Goal: Task Accomplishment & Management: Manage account settings

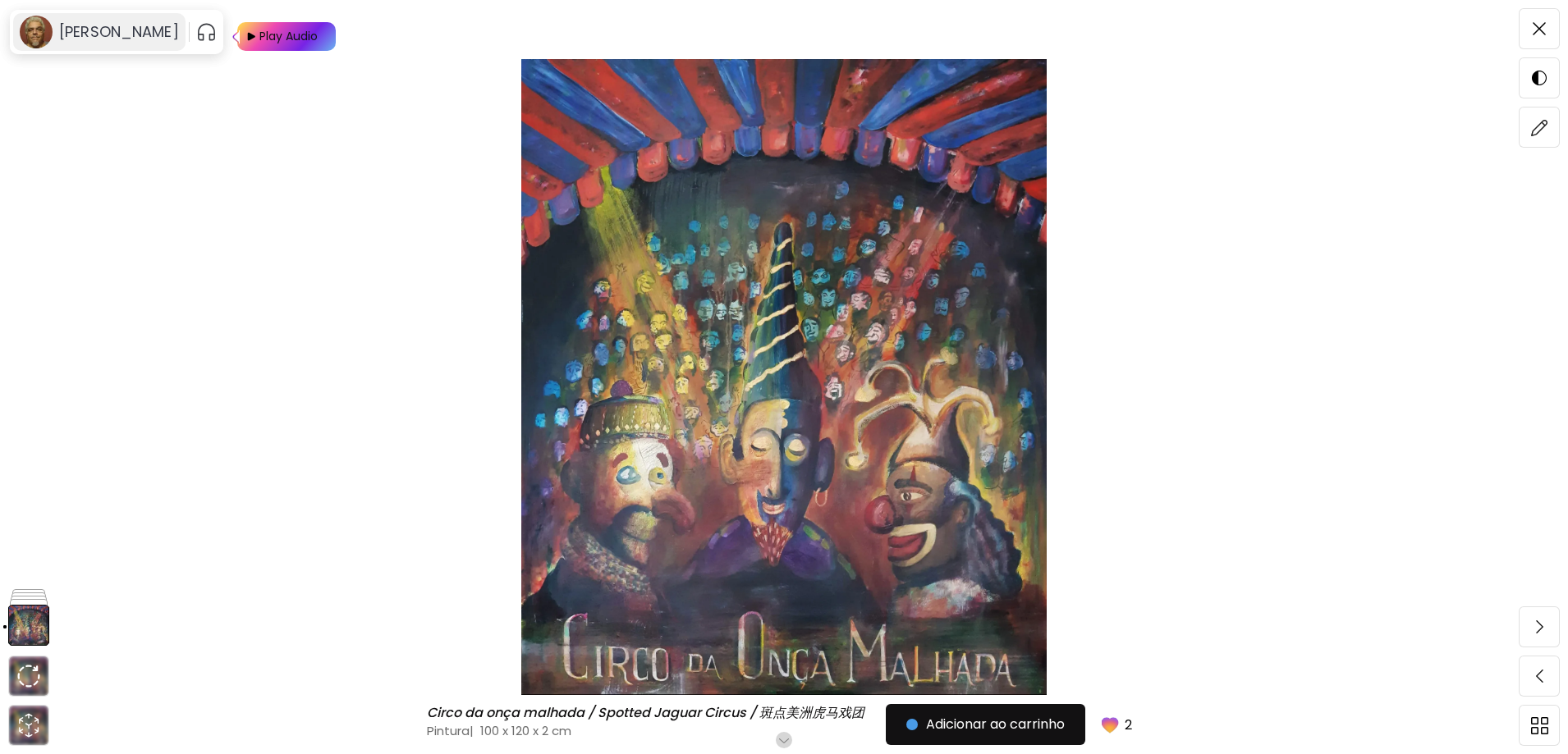
click at [61, 28] on h6 "[PERSON_NAME]" at bounding box center [118, 31] width 120 height 19
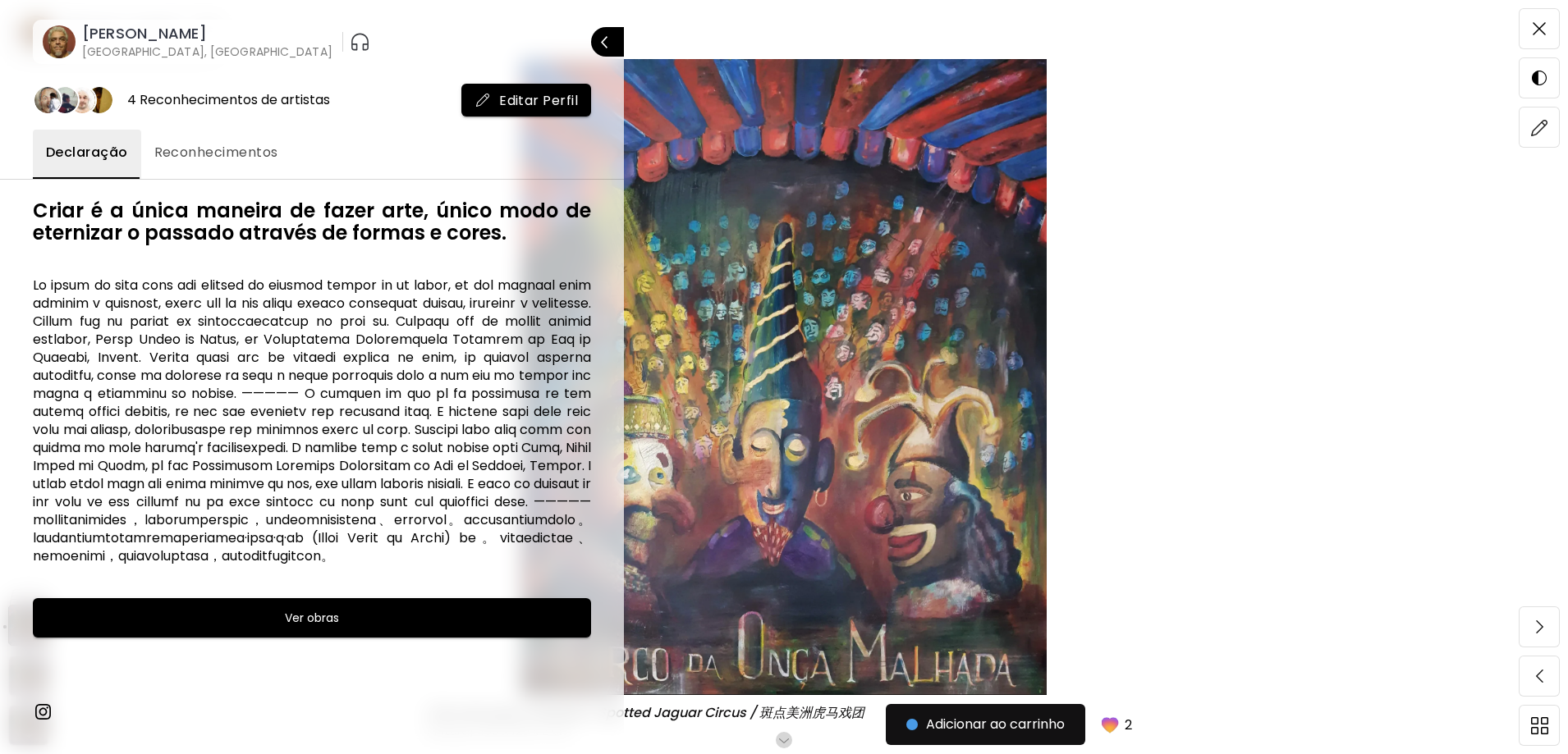
click at [152, 31] on h6 "[PERSON_NAME]" at bounding box center [206, 33] width 250 height 19
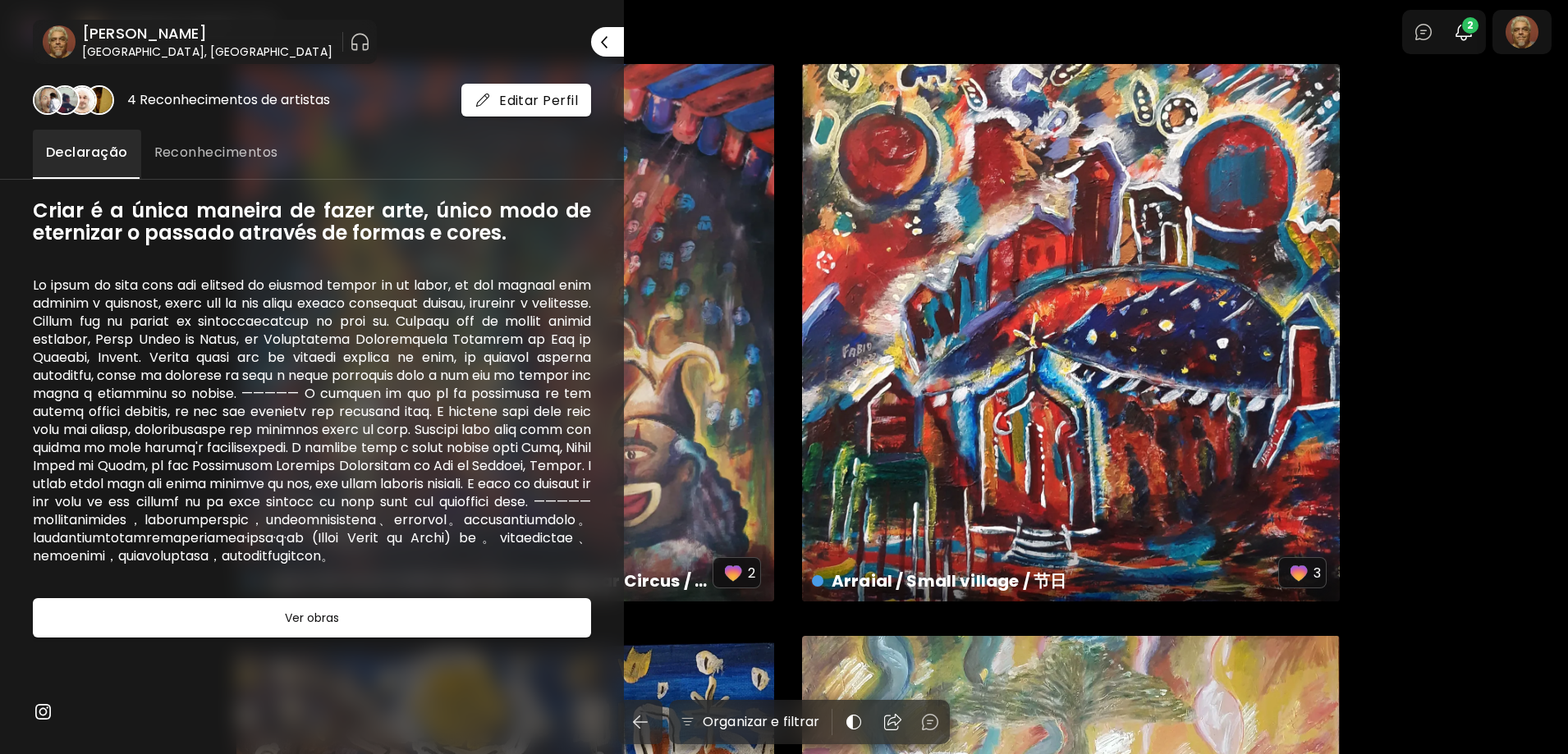
click at [1547, 34] on div at bounding box center [784, 377] width 1568 height 754
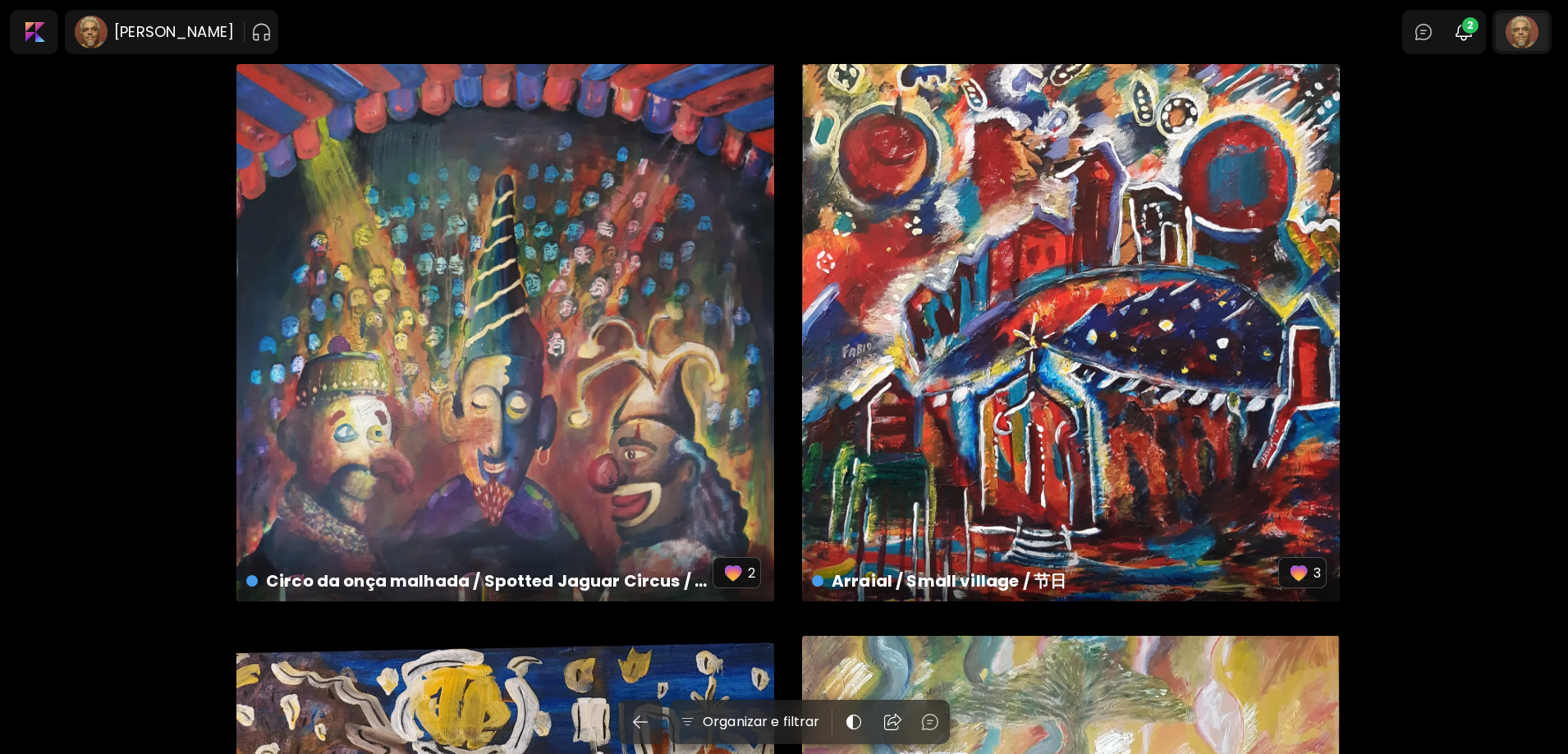
click at [1540, 35] on div at bounding box center [1522, 31] width 52 height 38
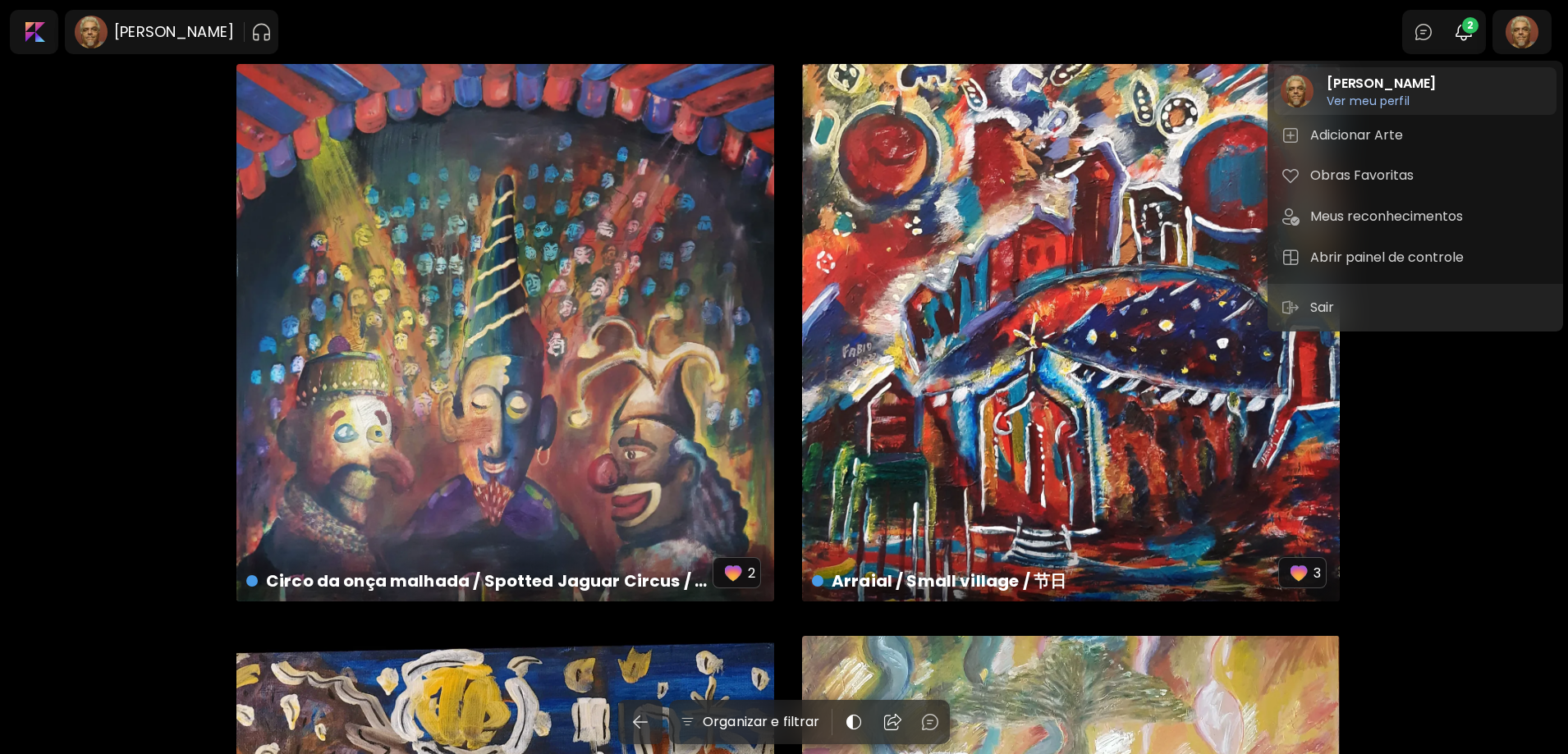
click at [1366, 105] on h6 "Ver meu perfil" at bounding box center [1381, 101] width 109 height 15
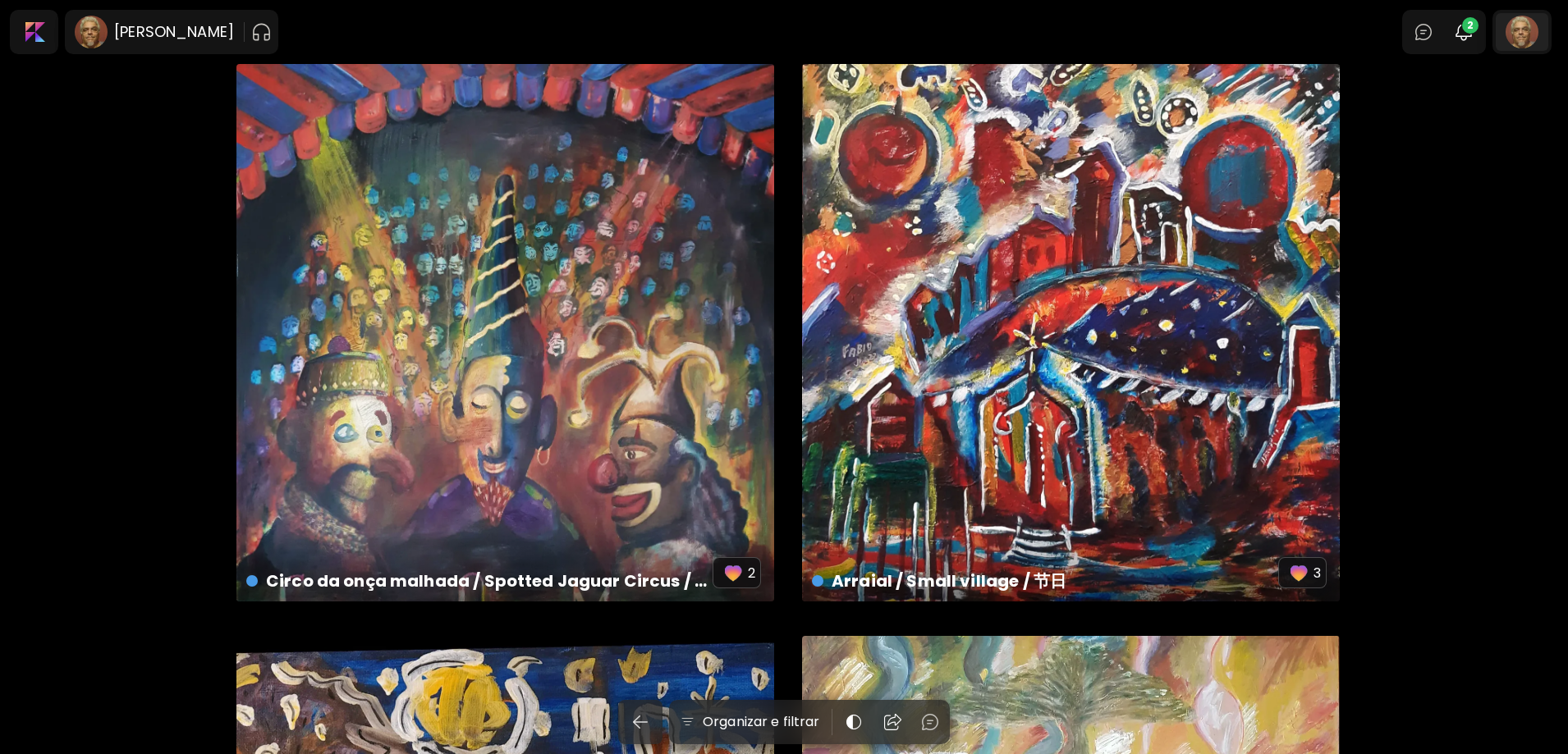
click at [1523, 38] on div at bounding box center [1522, 31] width 52 height 38
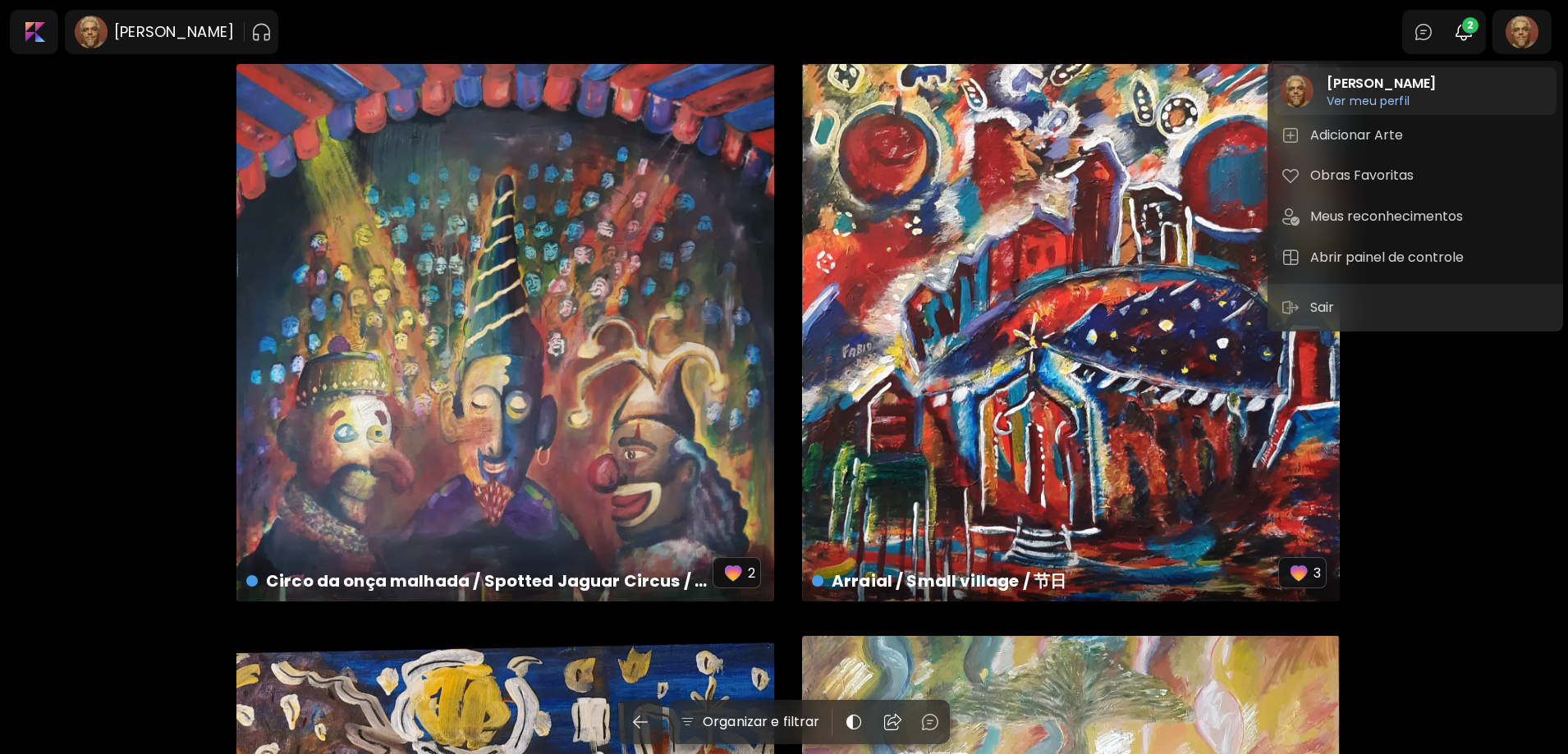
click at [1395, 99] on h6 "Ver meu perfil" at bounding box center [1381, 101] width 109 height 15
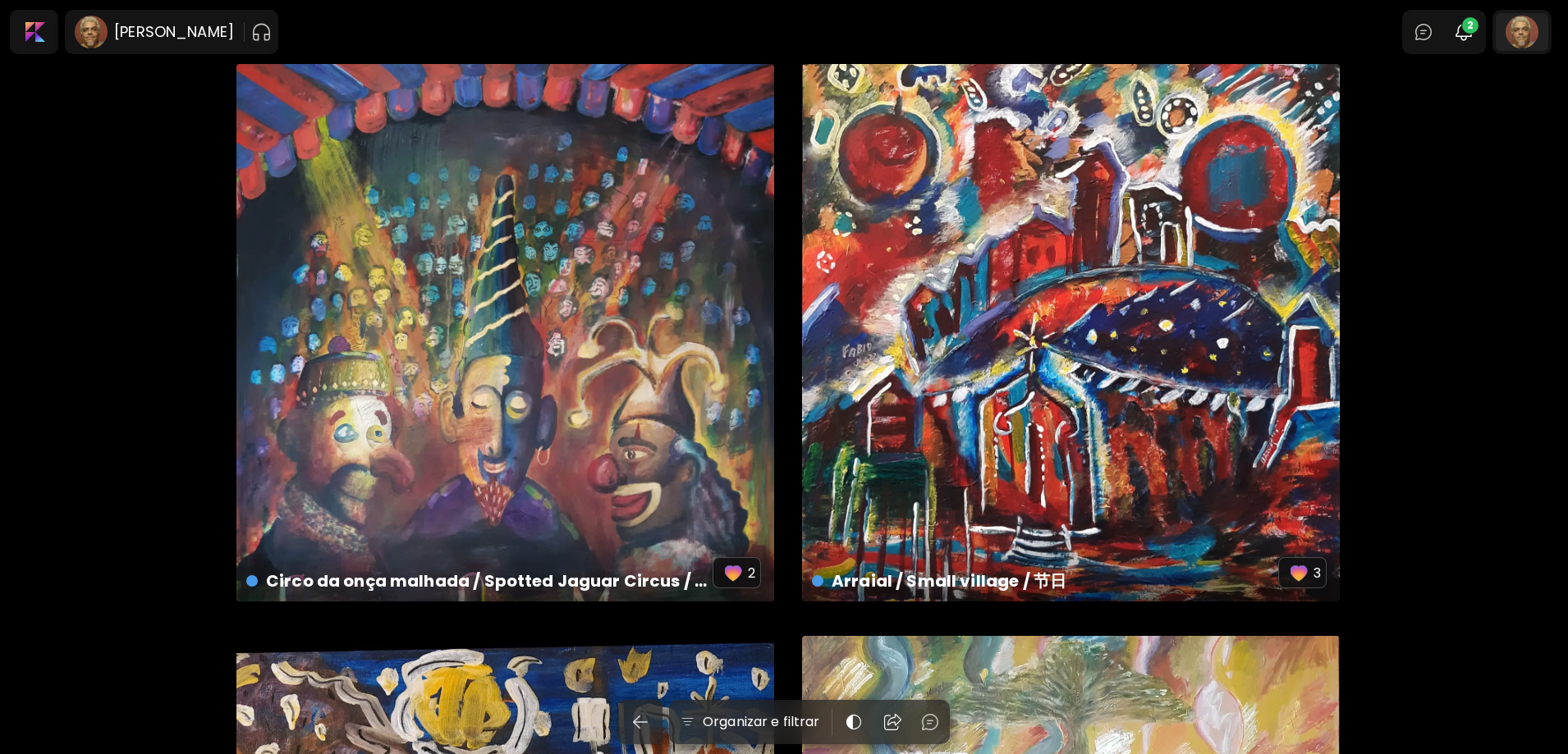
click at [1523, 31] on div at bounding box center [1522, 31] width 52 height 38
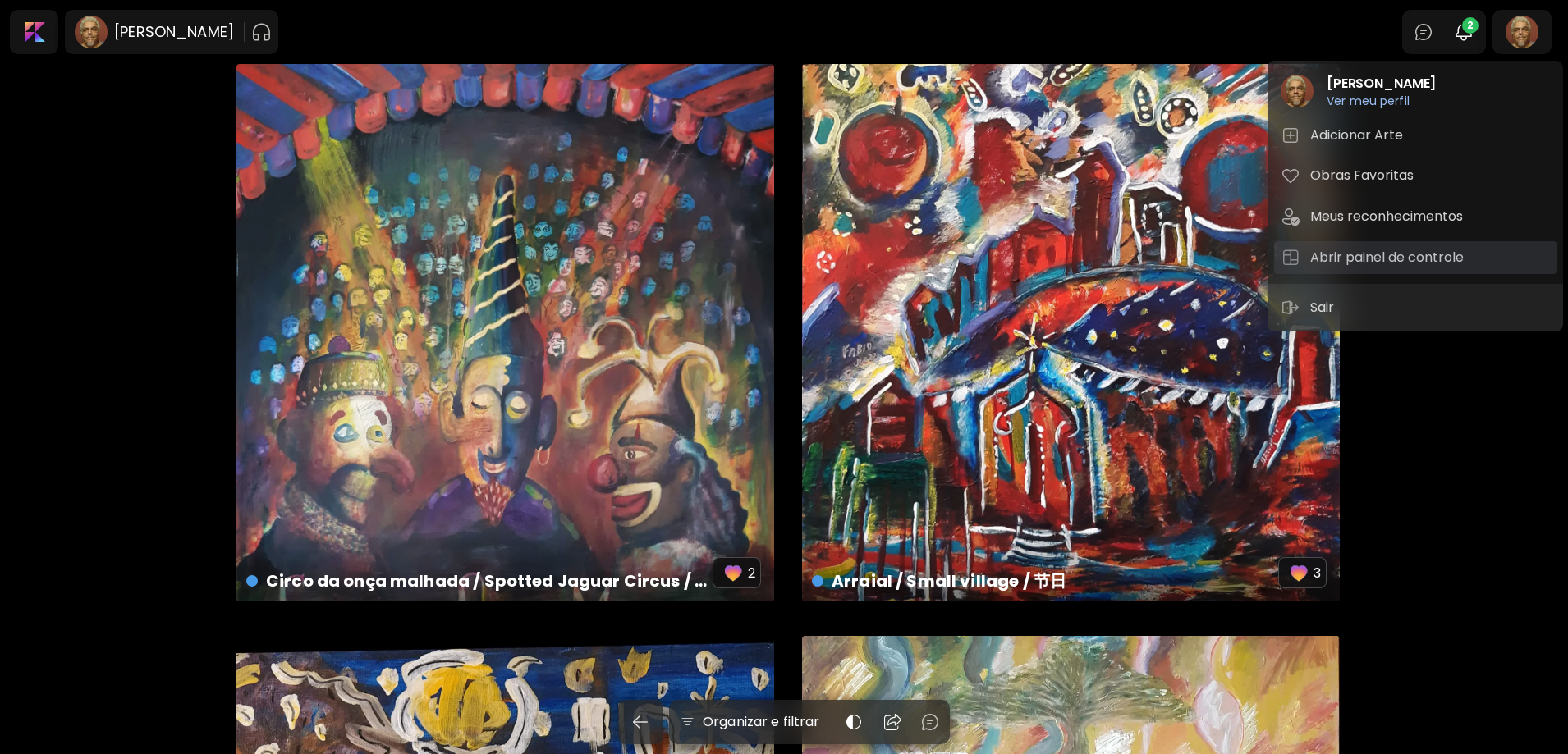
click at [1366, 253] on h5 "Abrir painel de controle" at bounding box center [1389, 257] width 159 height 19
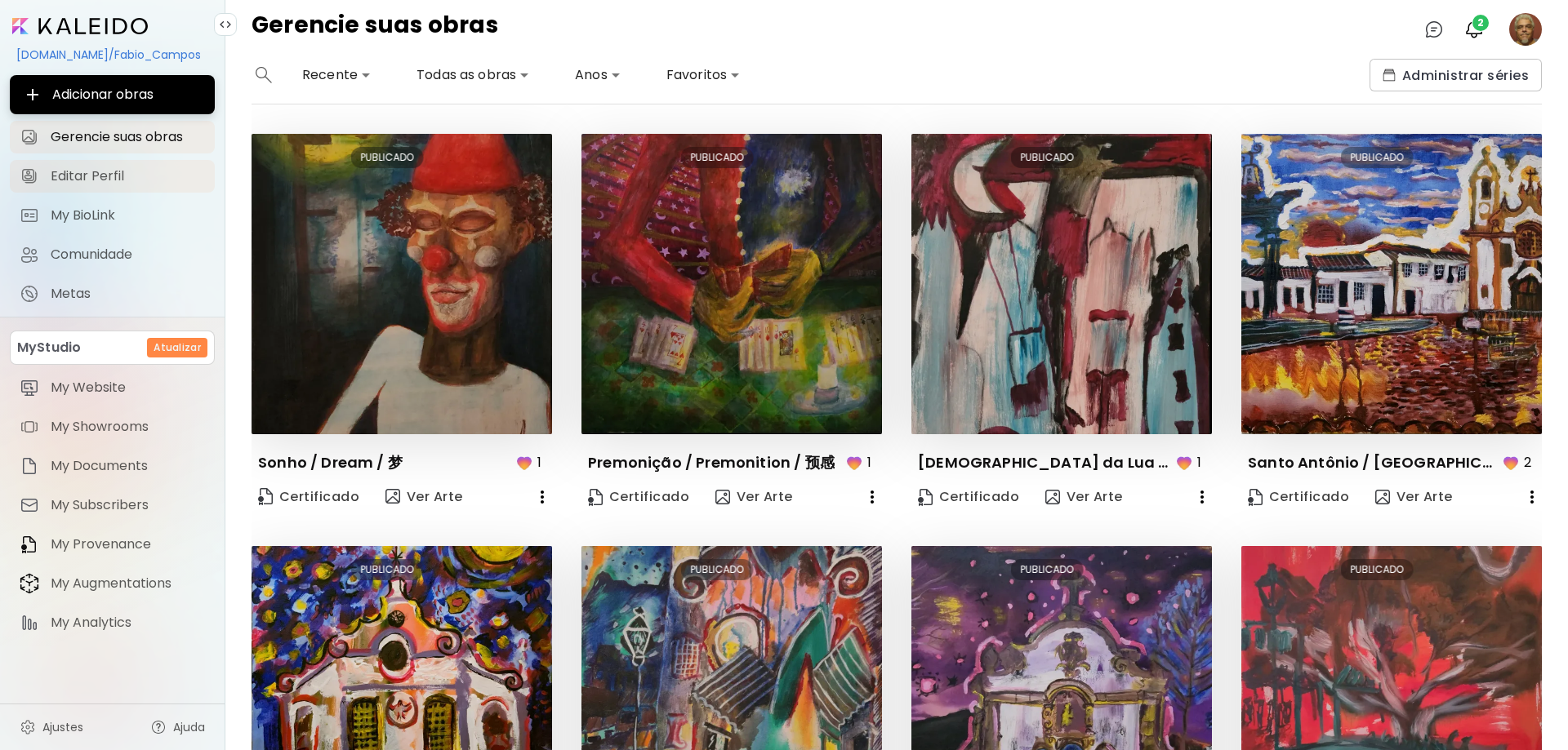
click at [107, 182] on span "Editar Perfil" at bounding box center [127, 176] width 154 height 16
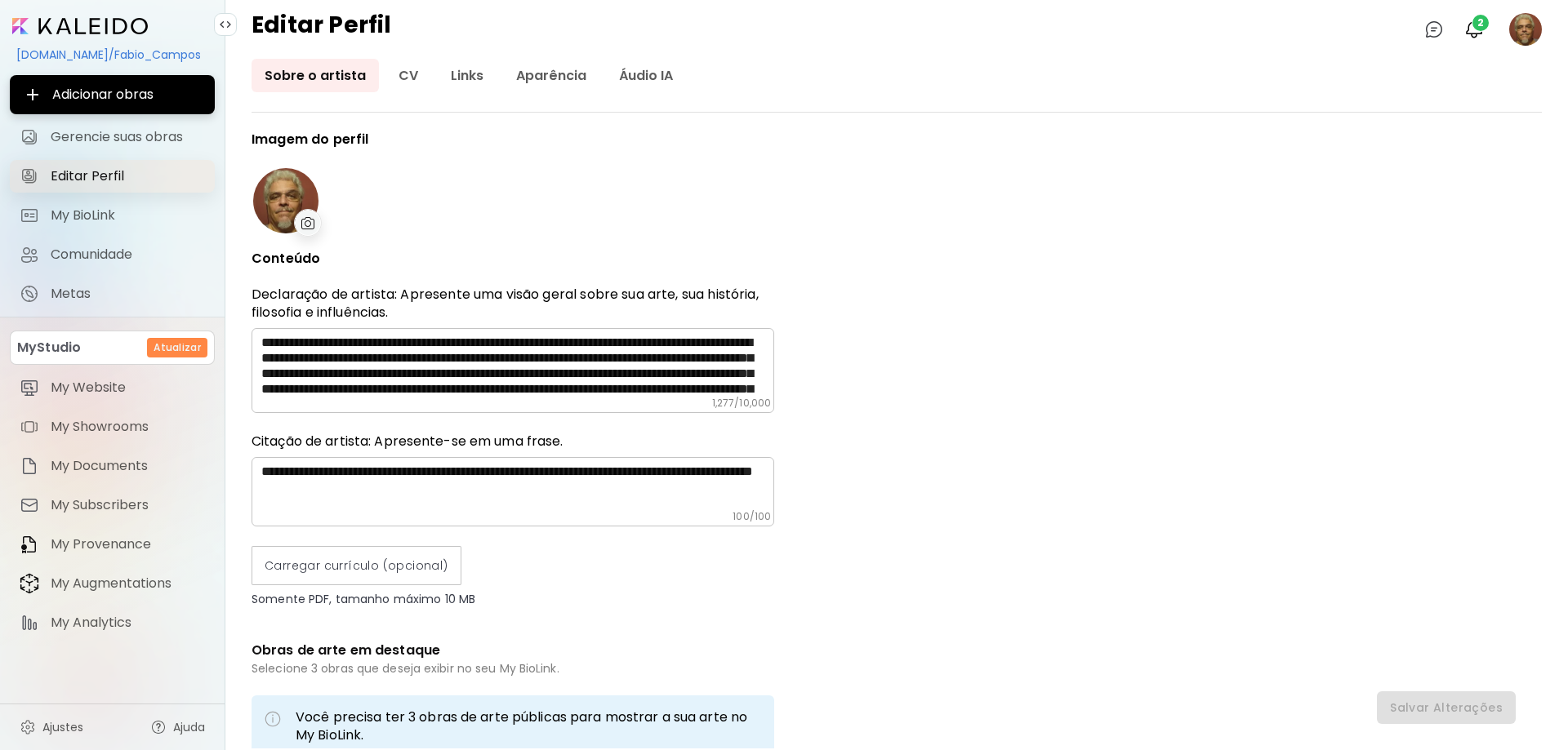
type input "******"
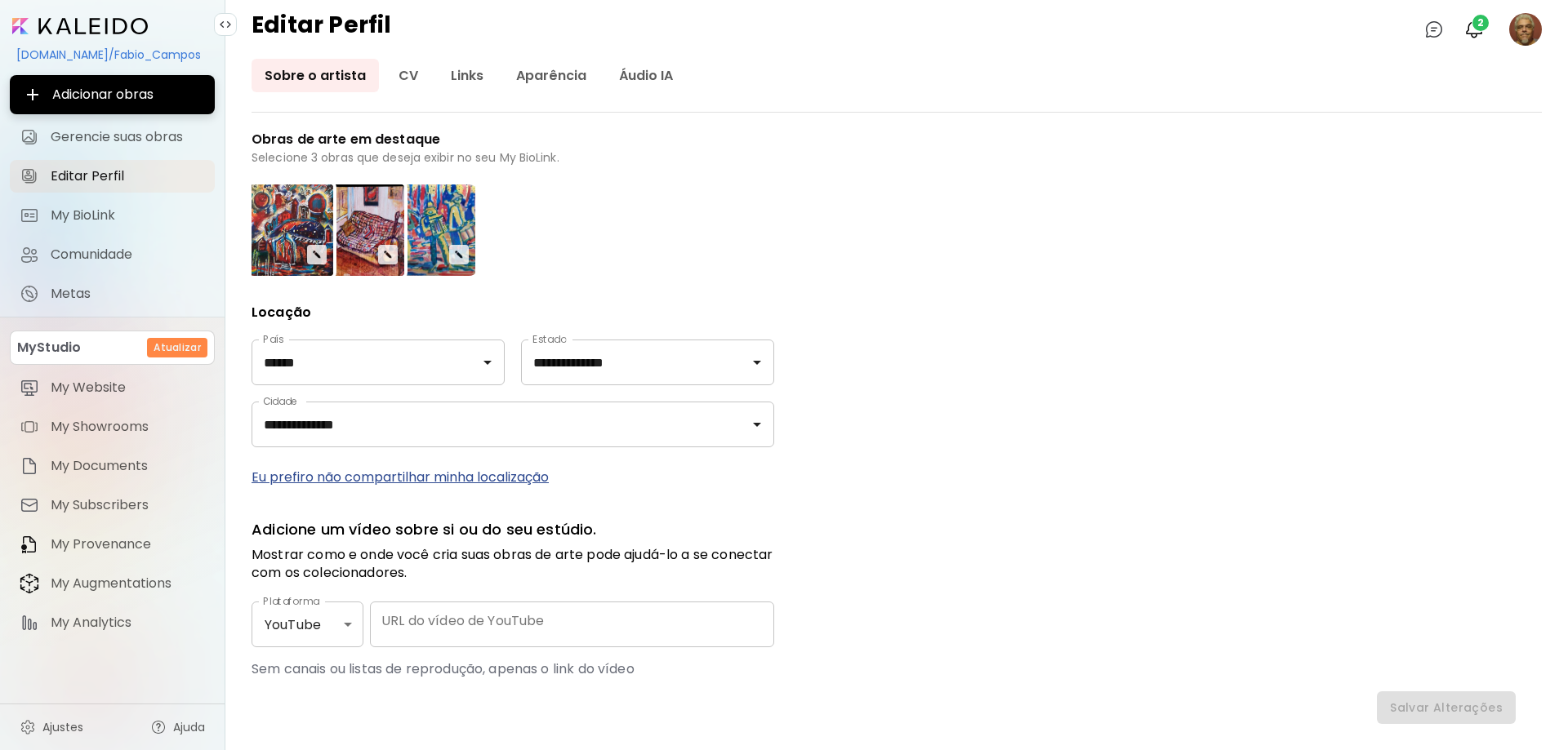
scroll to position [482, 0]
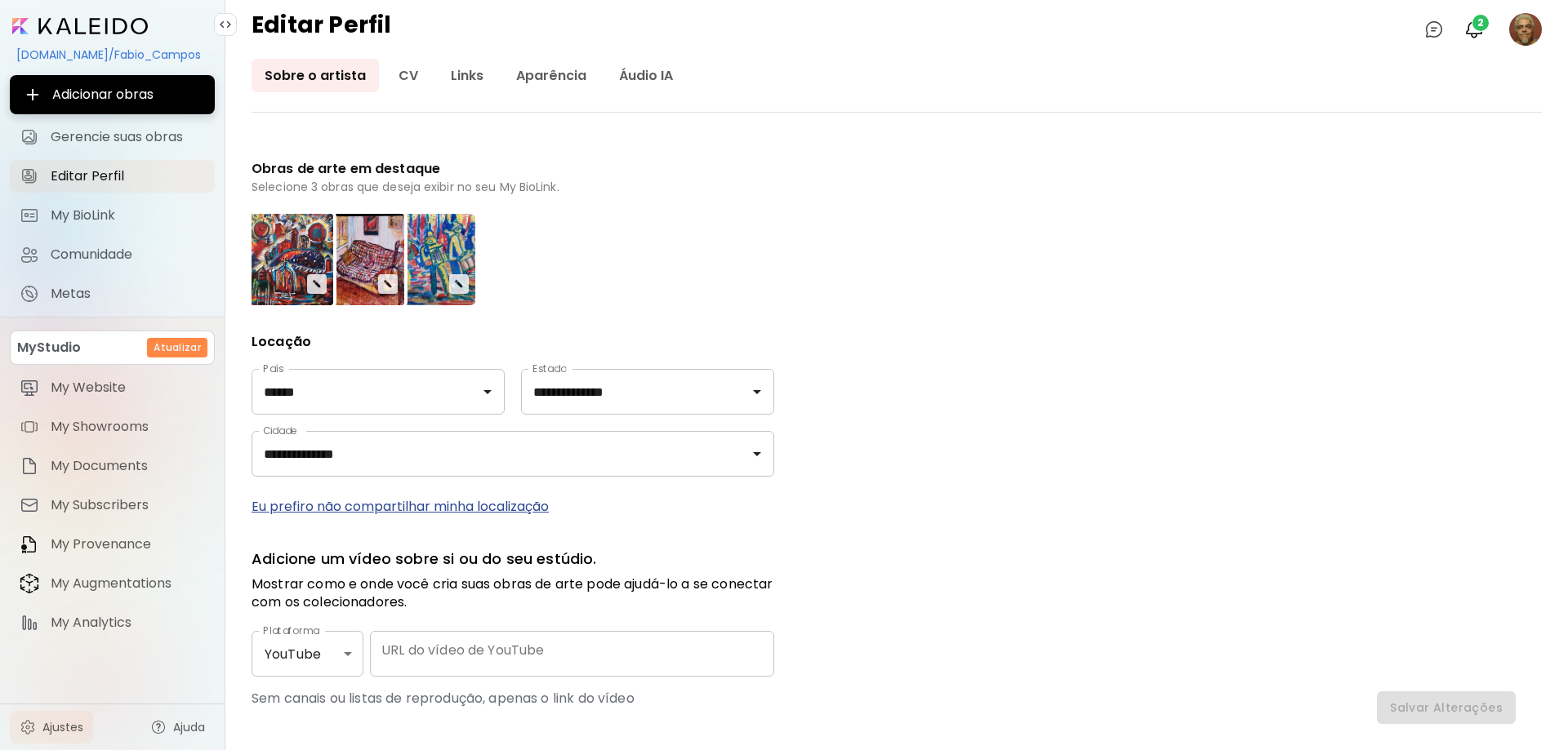
click at [50, 724] on span "Ajustes" at bounding box center [63, 727] width 41 height 16
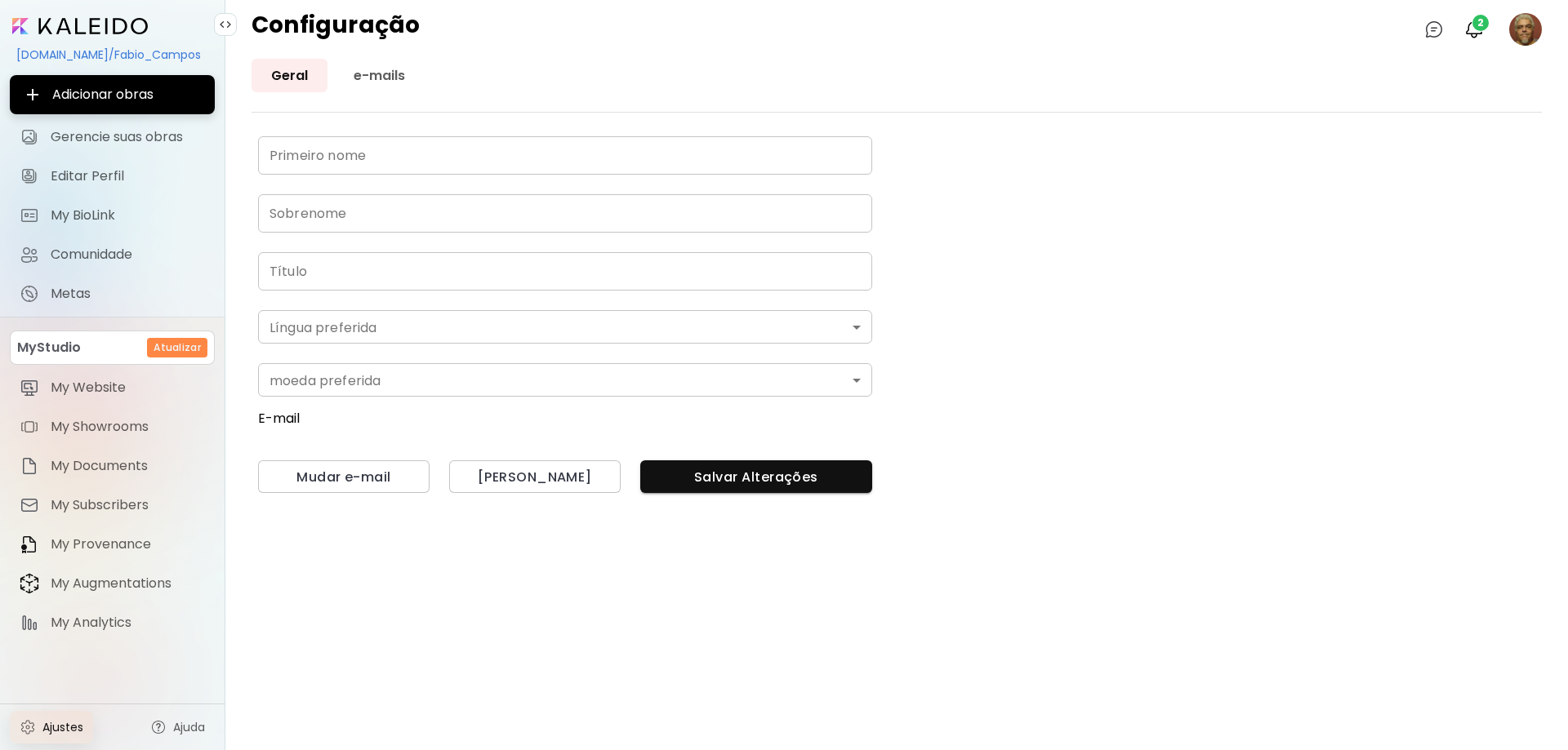
type input "*****"
type input "******"
type input "**********"
type input "*"
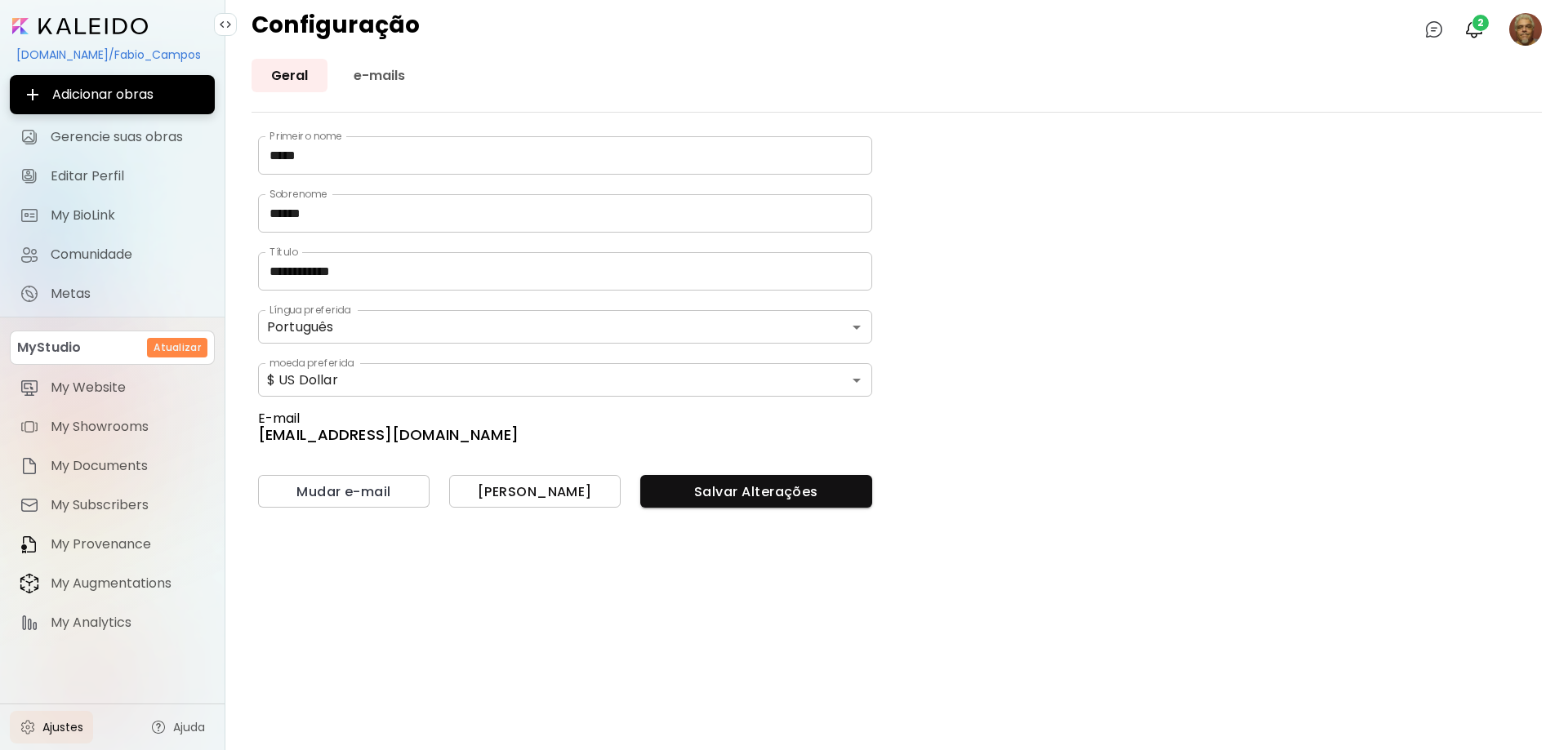
click at [516, 490] on span "[PERSON_NAME]" at bounding box center [535, 492] width 145 height 17
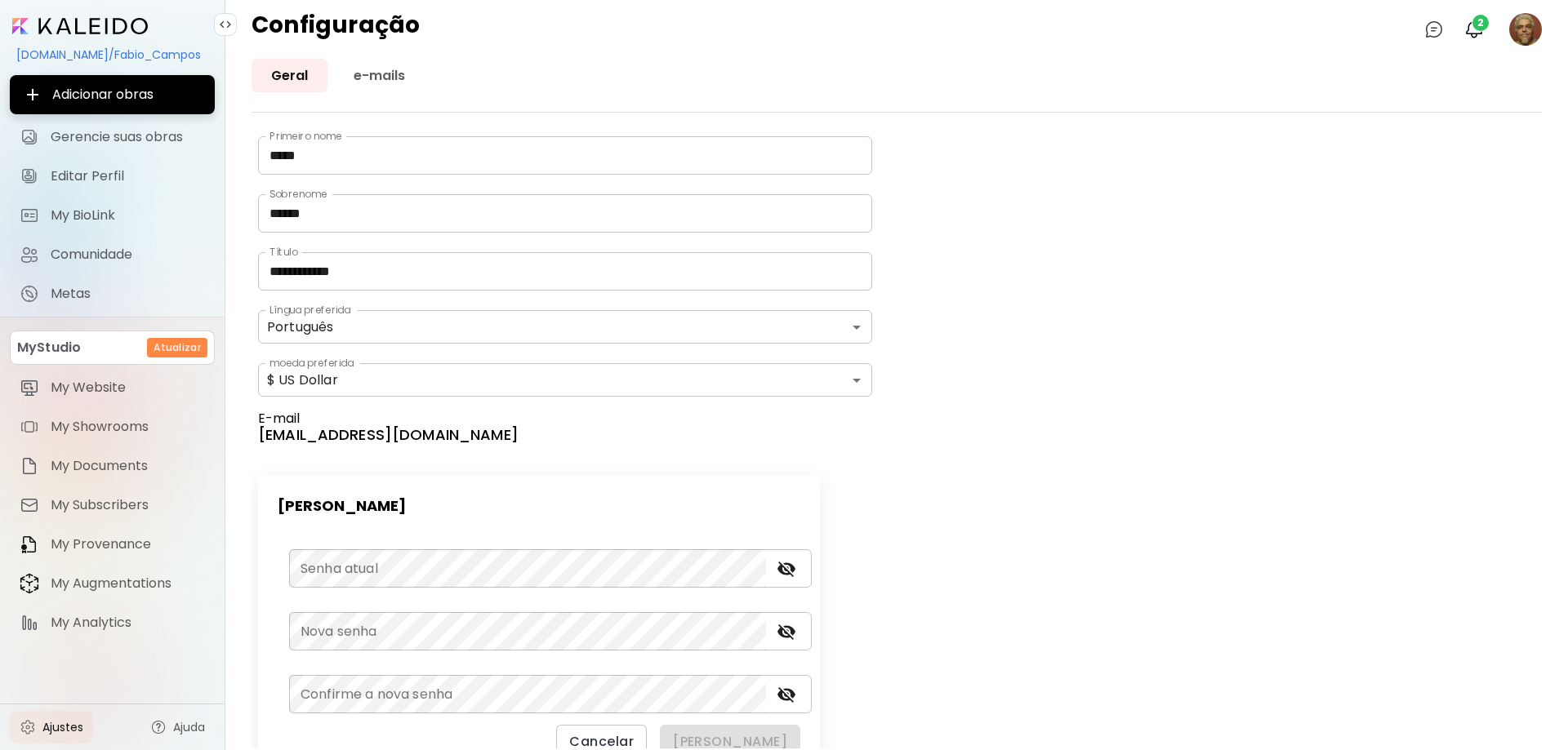
scroll to position [28, 0]
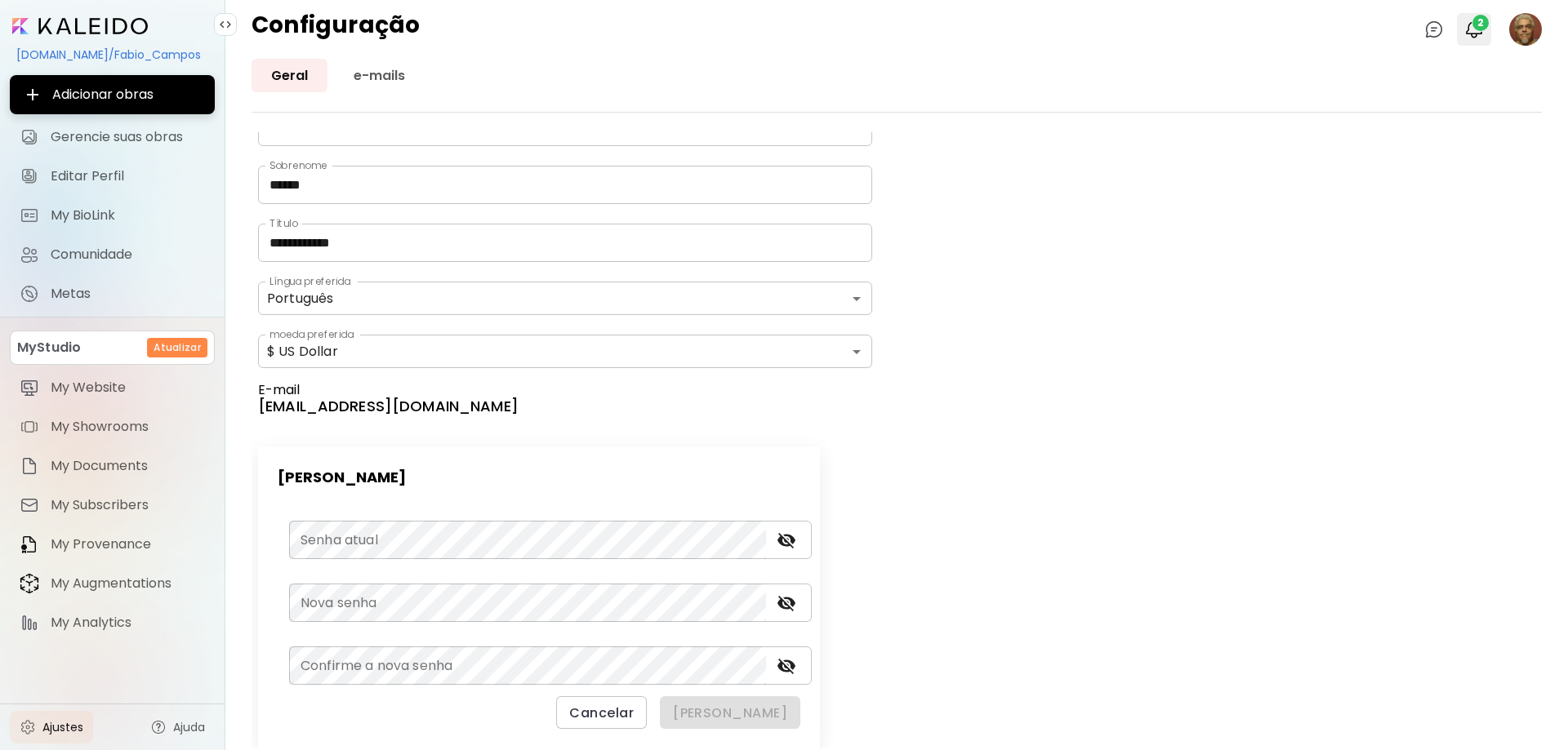
click at [1473, 25] on span "2" at bounding box center [1481, 23] width 16 height 16
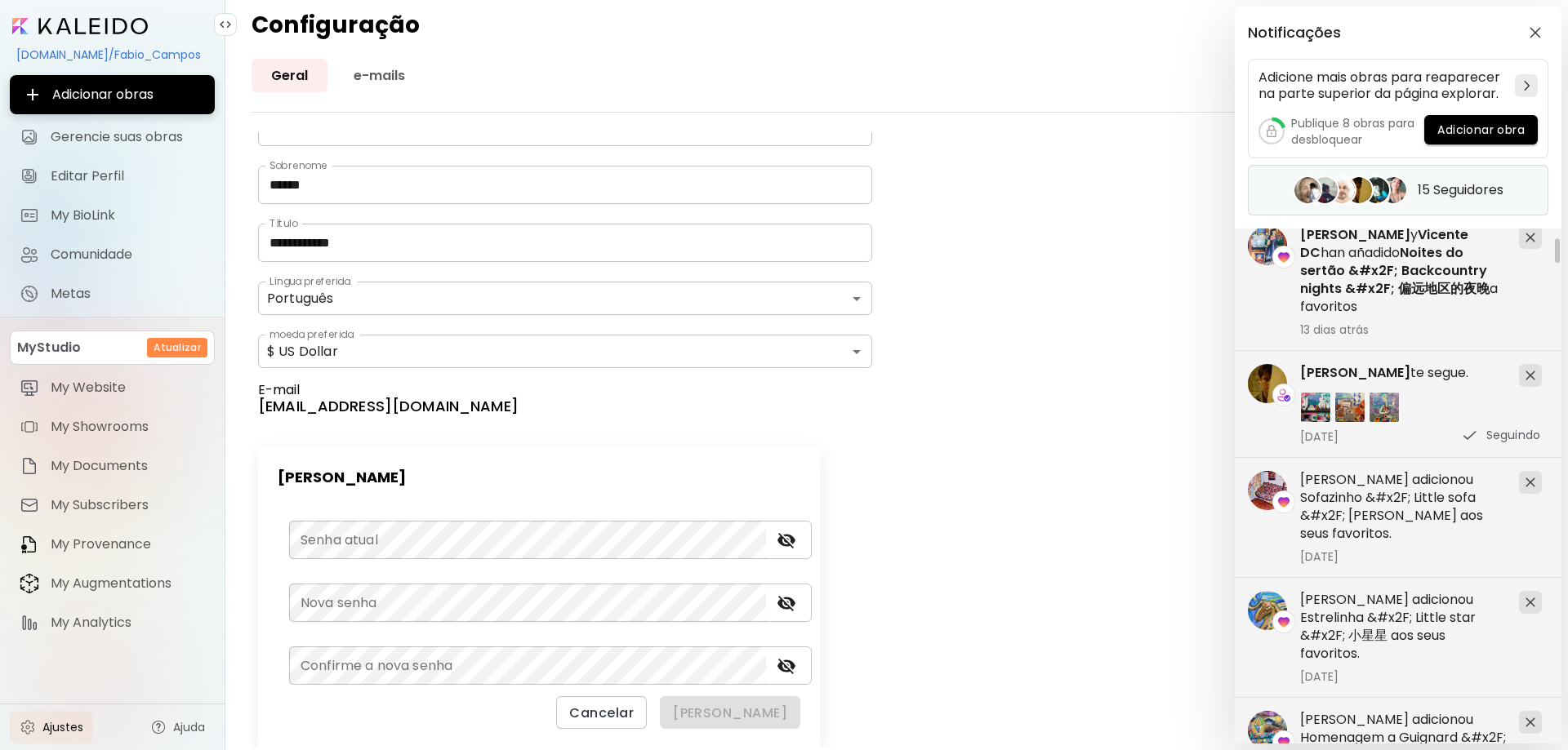
scroll to position [0, 0]
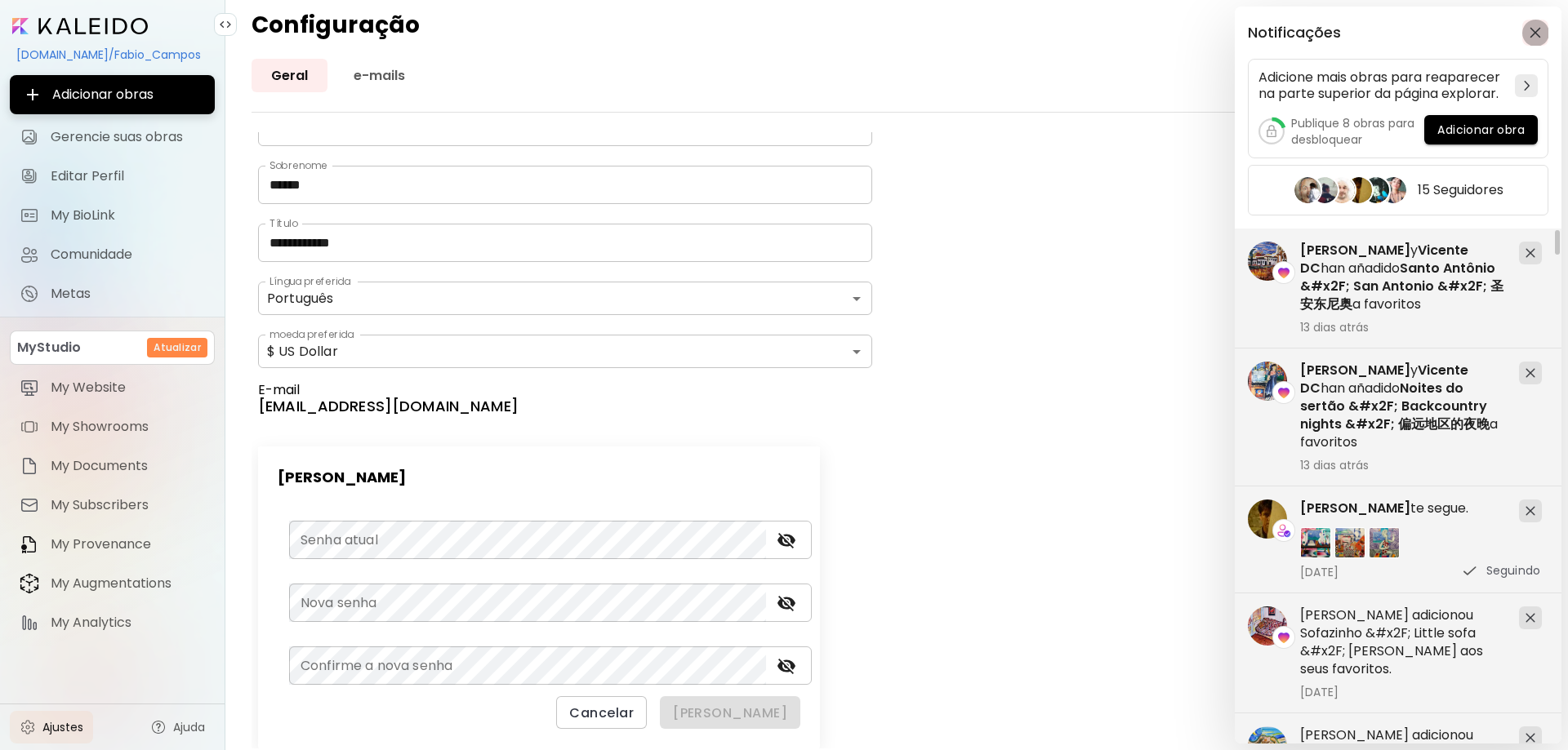
click at [1530, 26] on button "button" at bounding box center [1535, 32] width 26 height 26
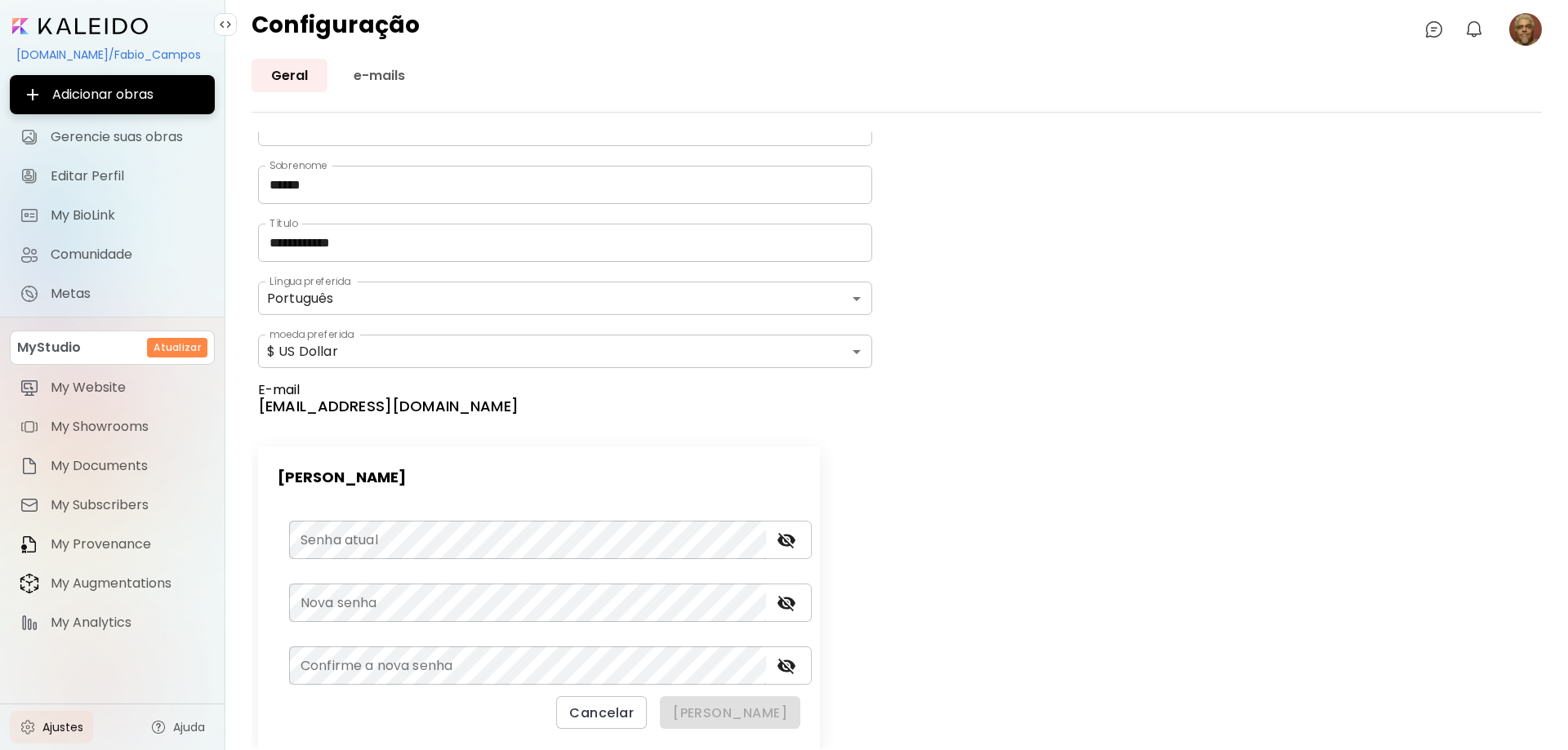
click at [1524, 37] on image at bounding box center [1526, 29] width 33 height 33
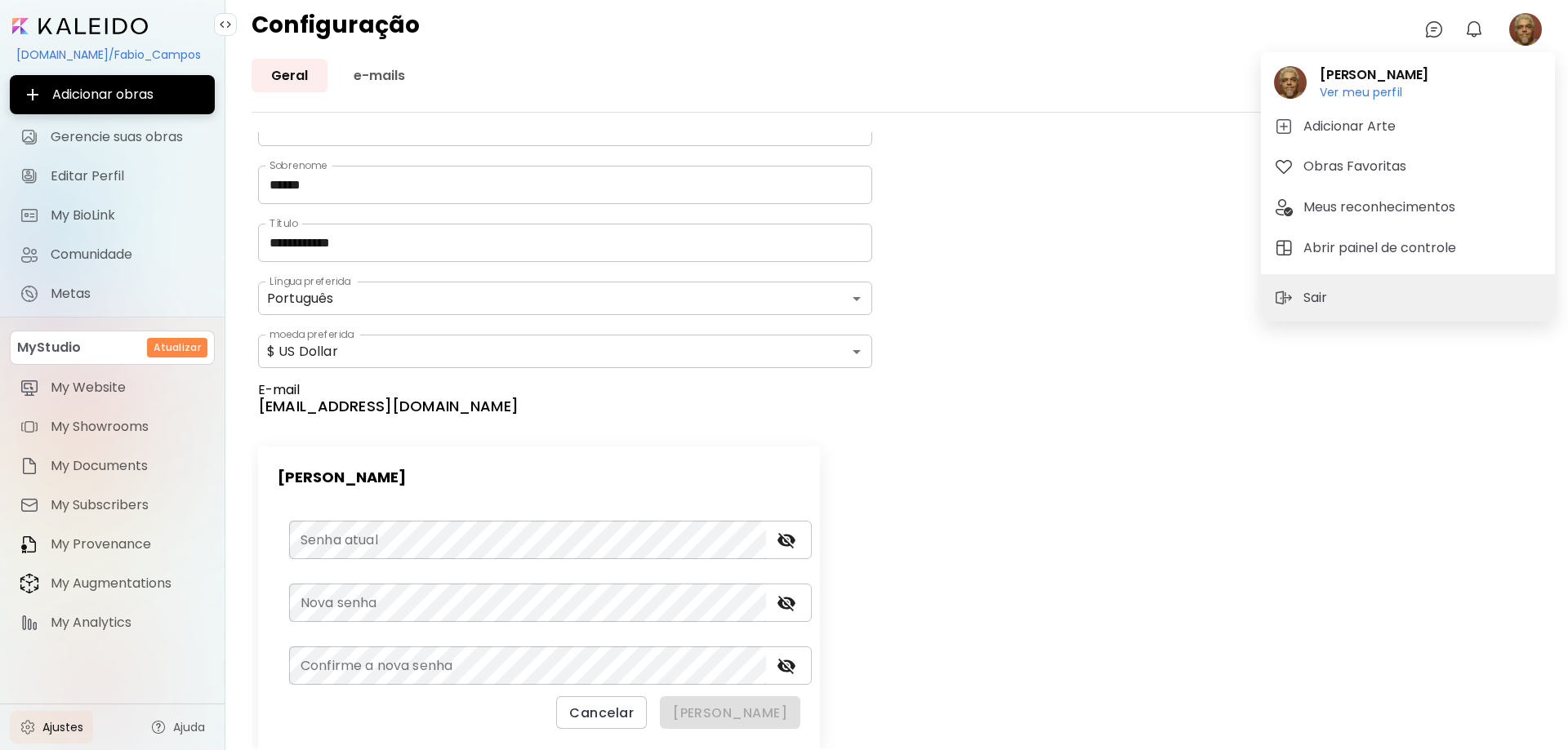
click at [1295, 291] on span "Sair" at bounding box center [1303, 297] width 58 height 19
